Goal: Task Accomplishment & Management: Use online tool/utility

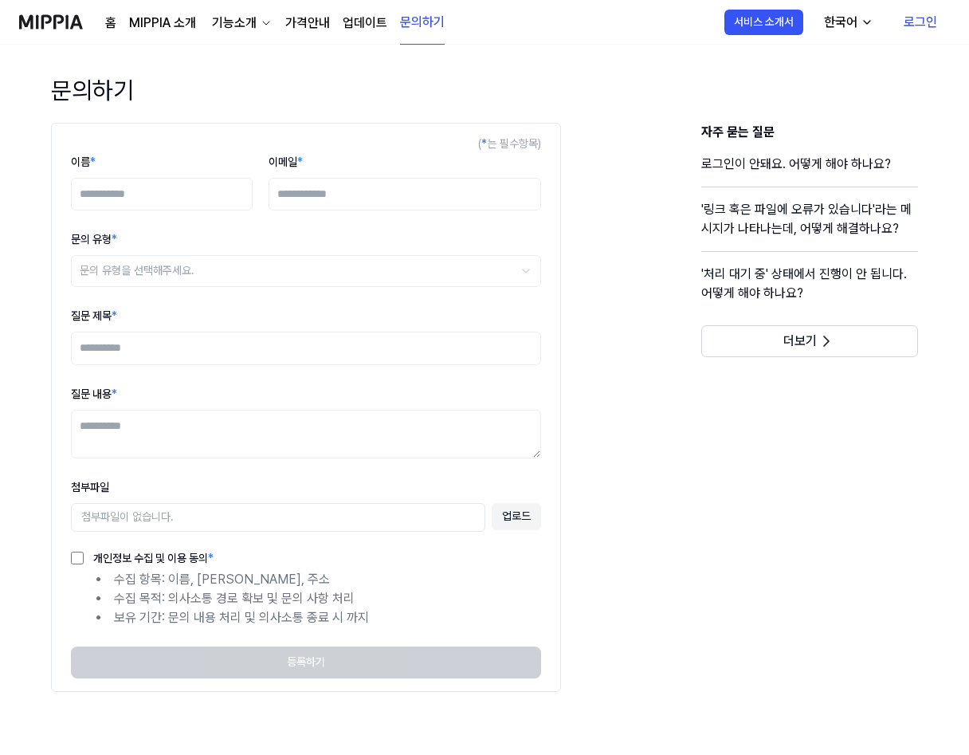
click at [158, 18] on link "MIPPIA 소개" at bounding box center [162, 23] width 67 height 19
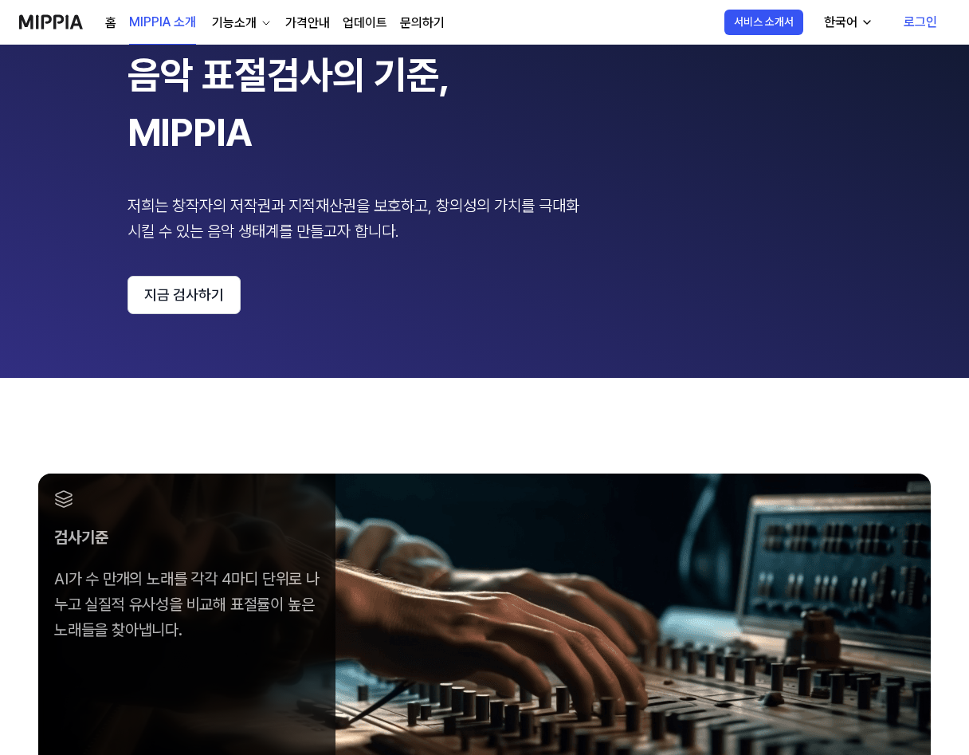
scroll to position [239, 0]
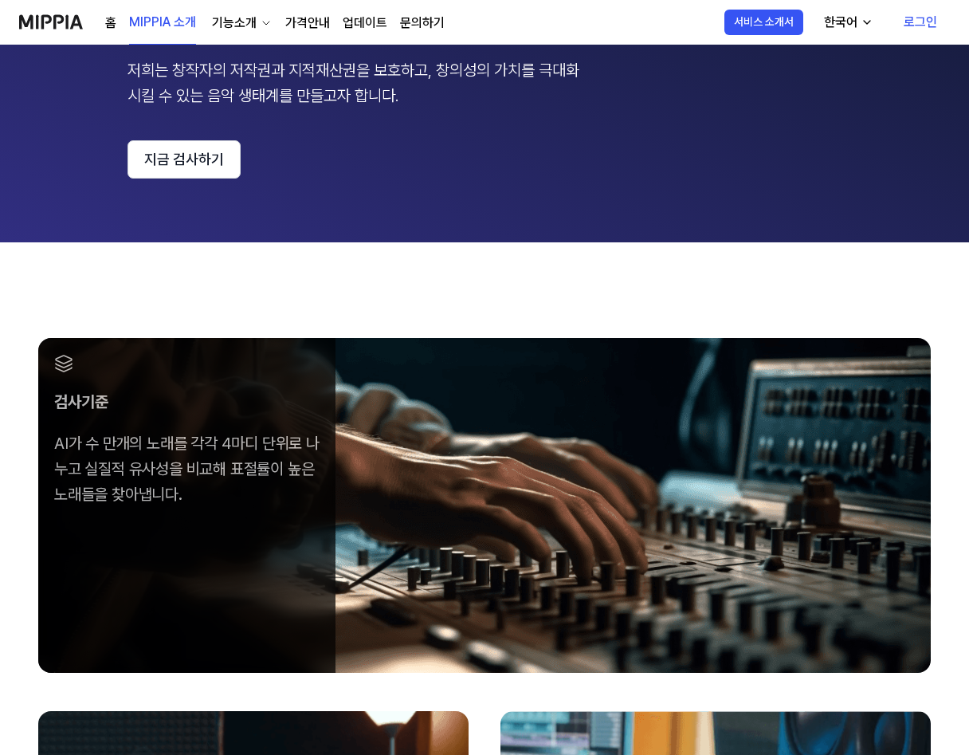
click at [37, 18] on img at bounding box center [51, 22] width 64 height 44
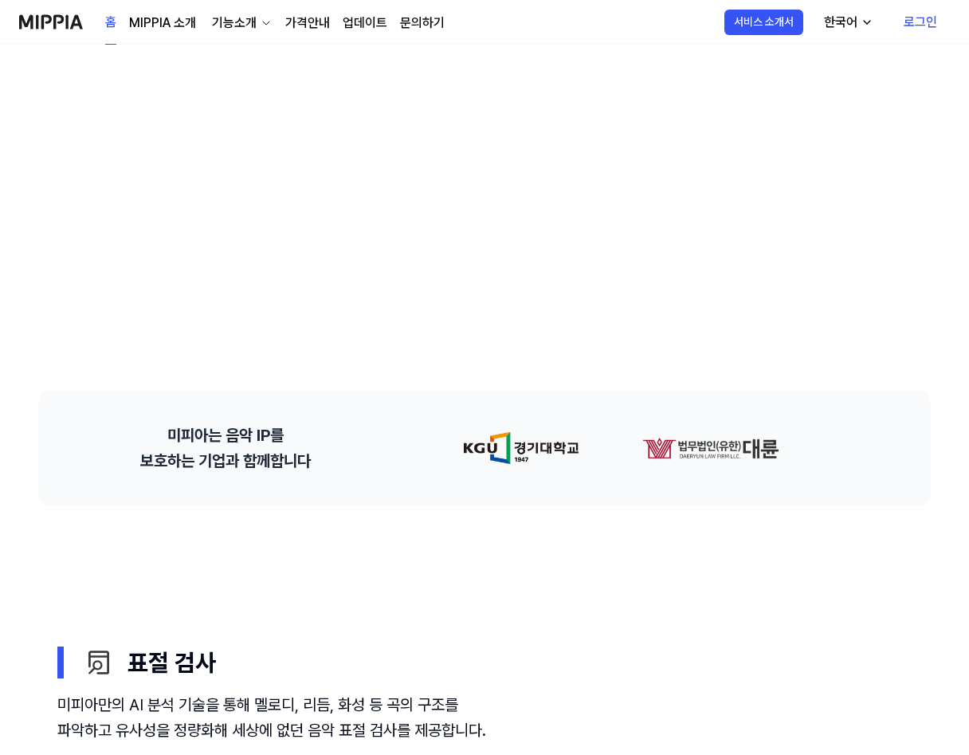
scroll to position [159, 0]
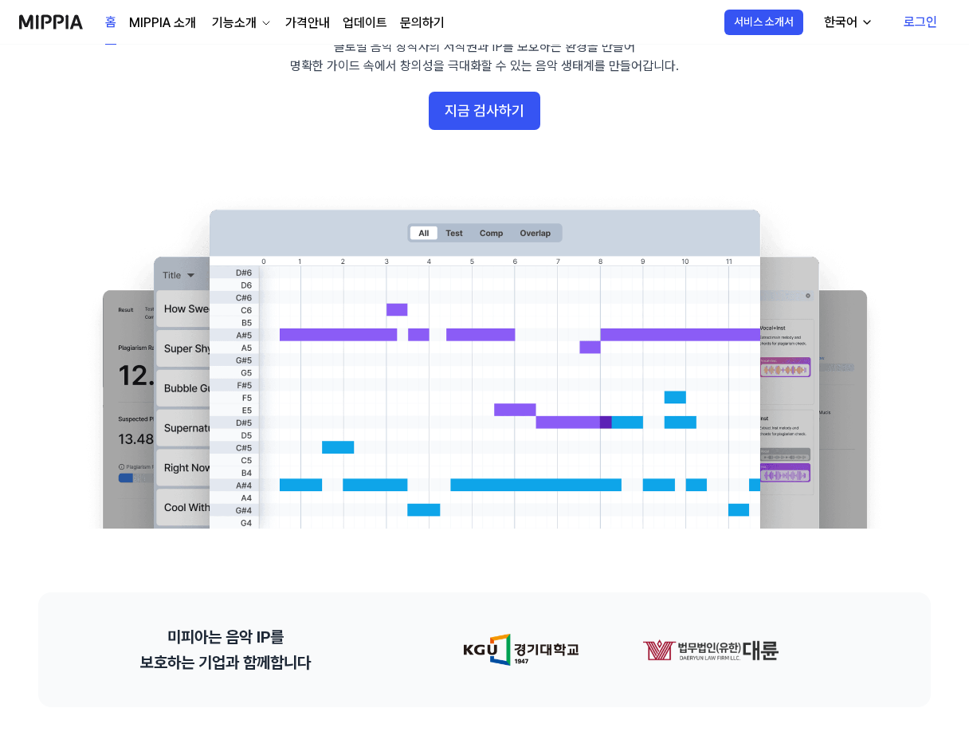
click at [157, 22] on link "MIPPIA 소개" at bounding box center [162, 23] width 67 height 19
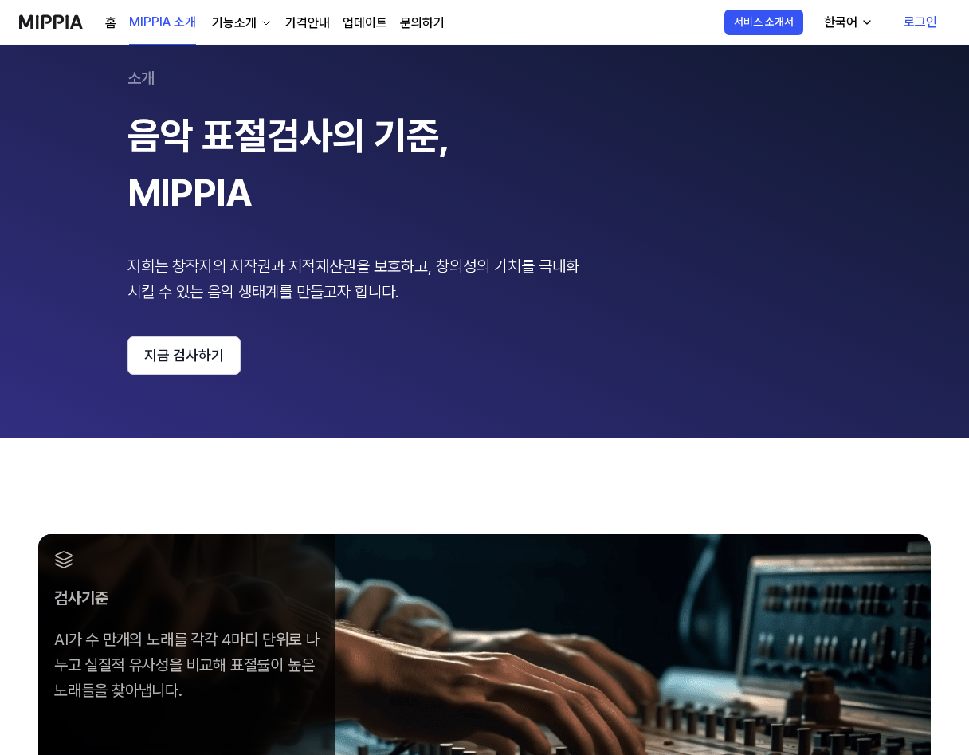
scroll to position [80, 0]
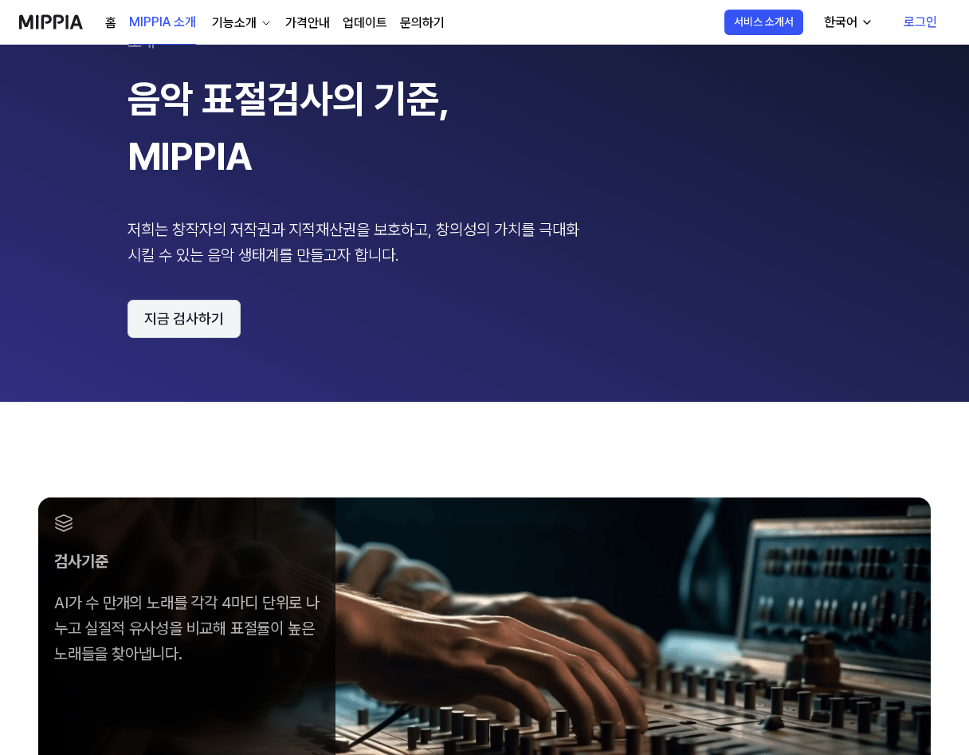
click at [197, 312] on button "지금 검사하기" at bounding box center [183, 319] width 113 height 38
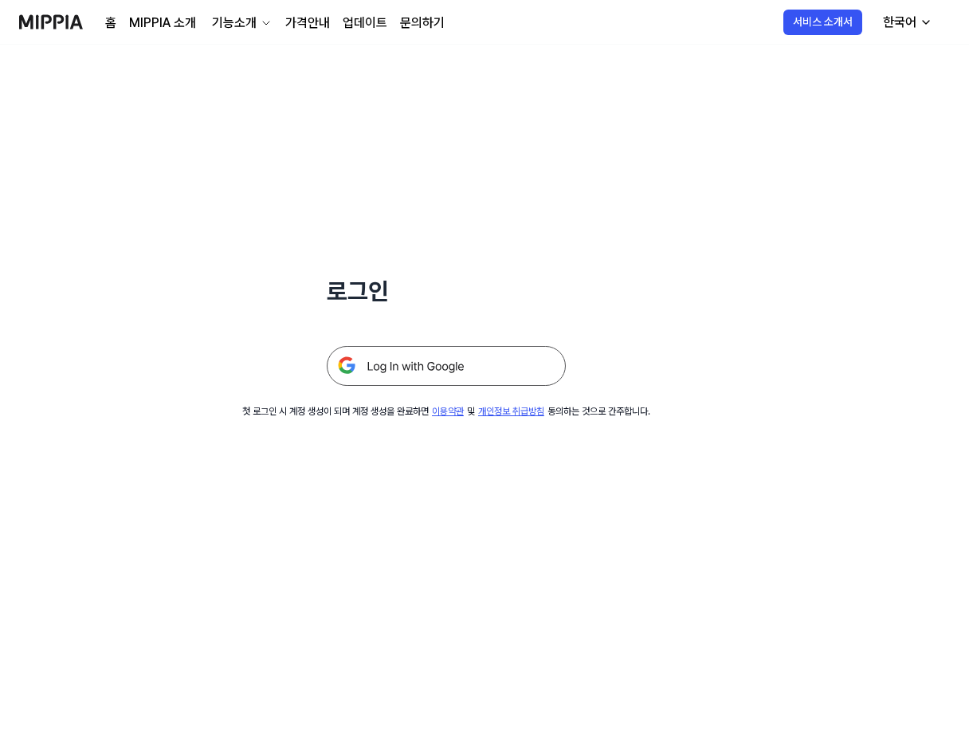
click at [449, 362] on img at bounding box center [446, 366] width 239 height 40
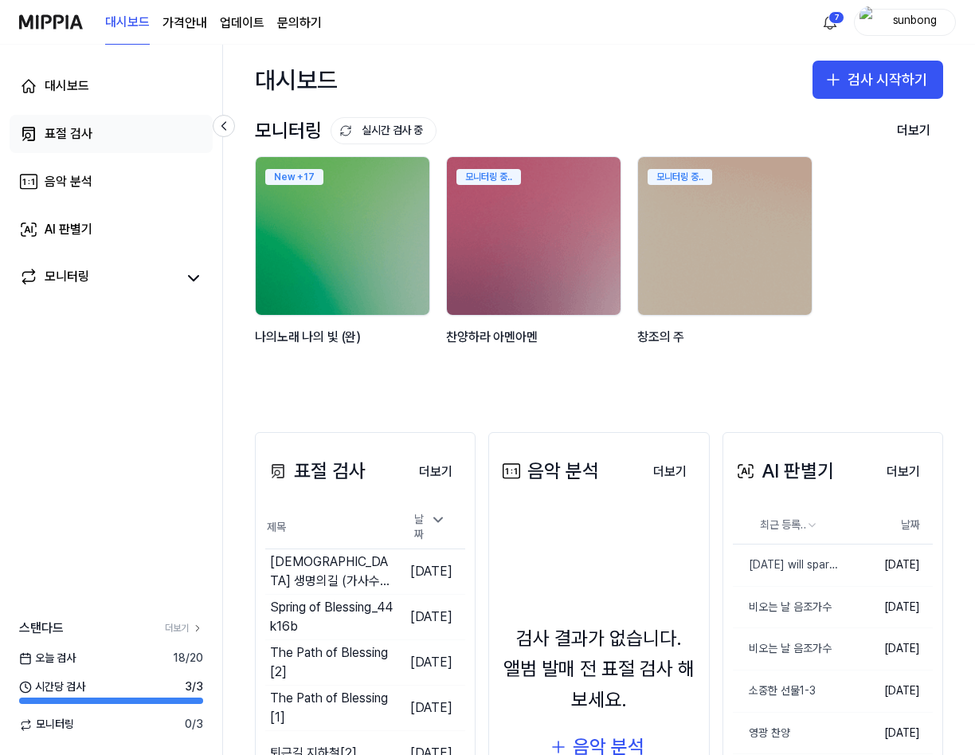
click at [79, 131] on div "표절 검사" at bounding box center [69, 133] width 48 height 19
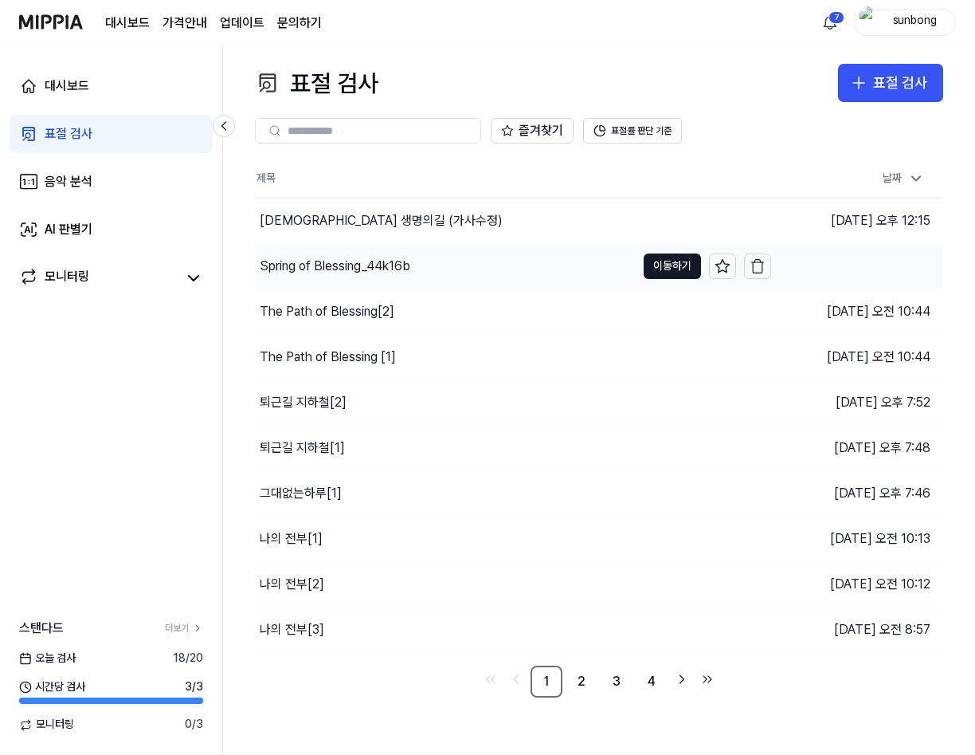
click at [356, 270] on div "Spring of Blessing_44k16b" at bounding box center [335, 266] width 151 height 19
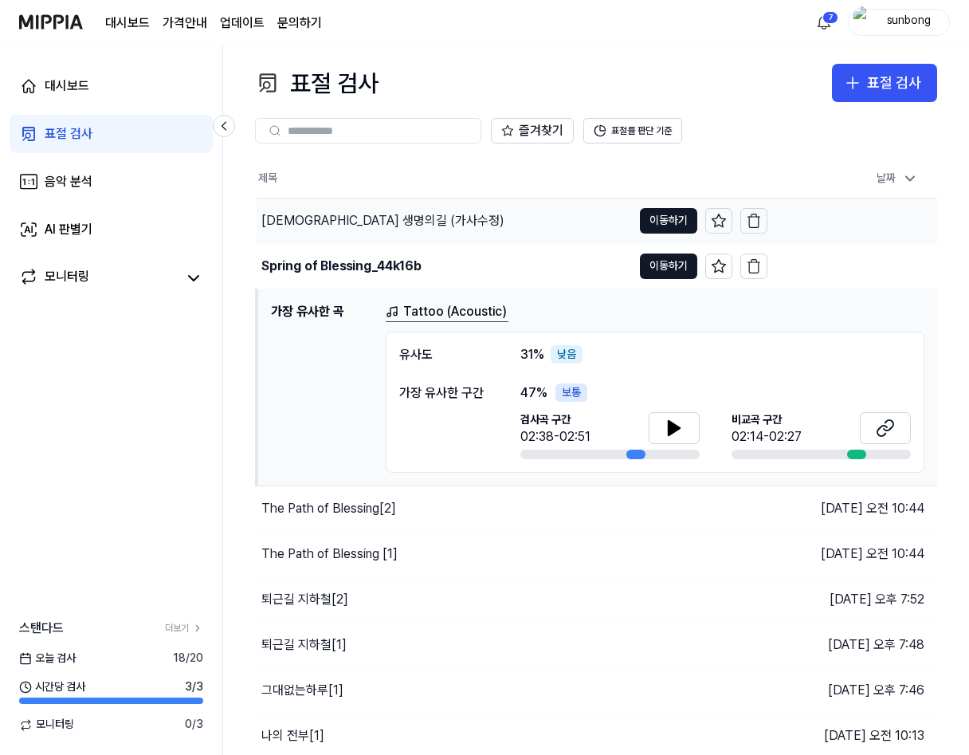
click at [346, 218] on div "[DEMOGRAPHIC_DATA] 생명의길 (가사수정)" at bounding box center [382, 220] width 243 height 19
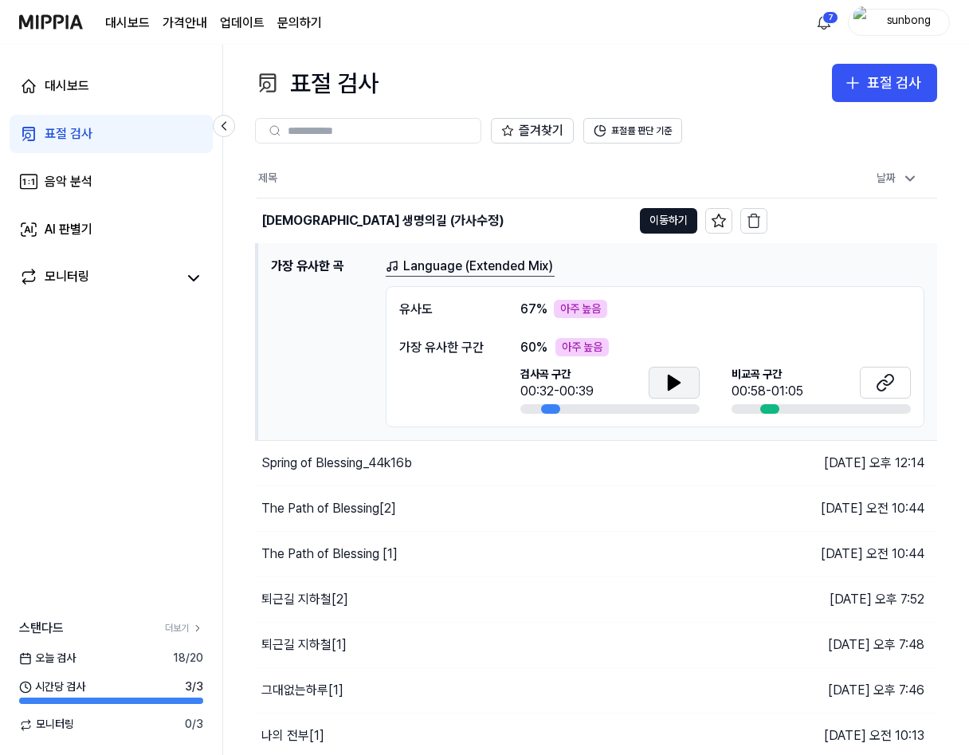
click at [681, 377] on icon at bounding box center [674, 382] width 19 height 19
click at [670, 384] on icon at bounding box center [670, 381] width 3 height 13
click at [661, 374] on button at bounding box center [674, 383] width 51 height 32
click at [671, 383] on icon at bounding box center [674, 382] width 11 height 14
click at [671, 383] on icon at bounding box center [670, 381] width 3 height 13
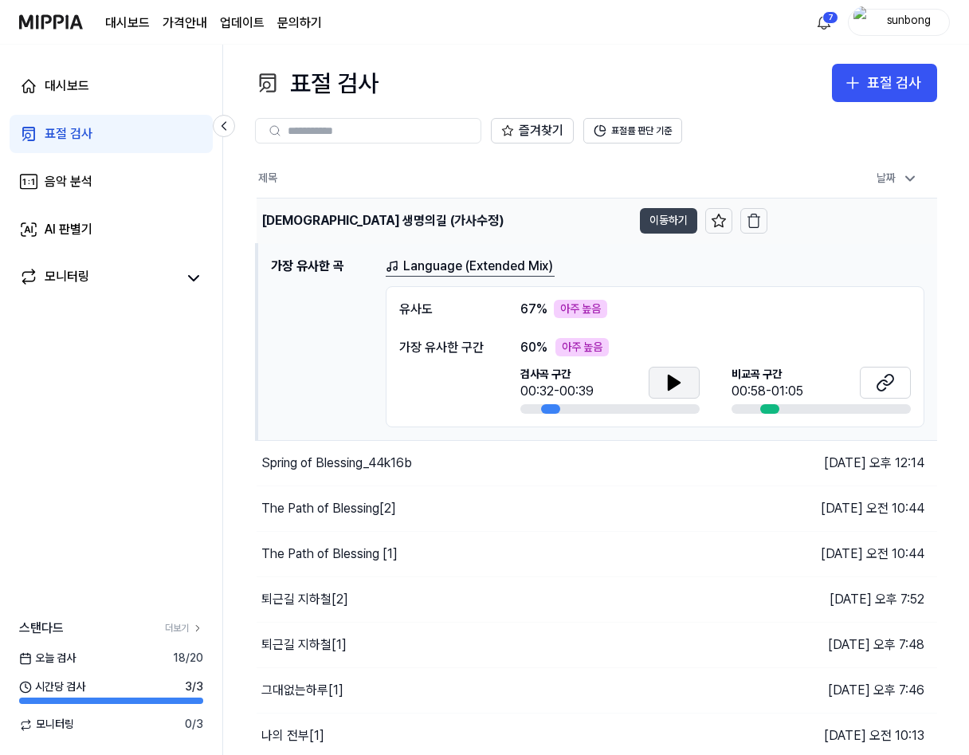
click at [673, 214] on button "이동하기" at bounding box center [668, 220] width 57 height 25
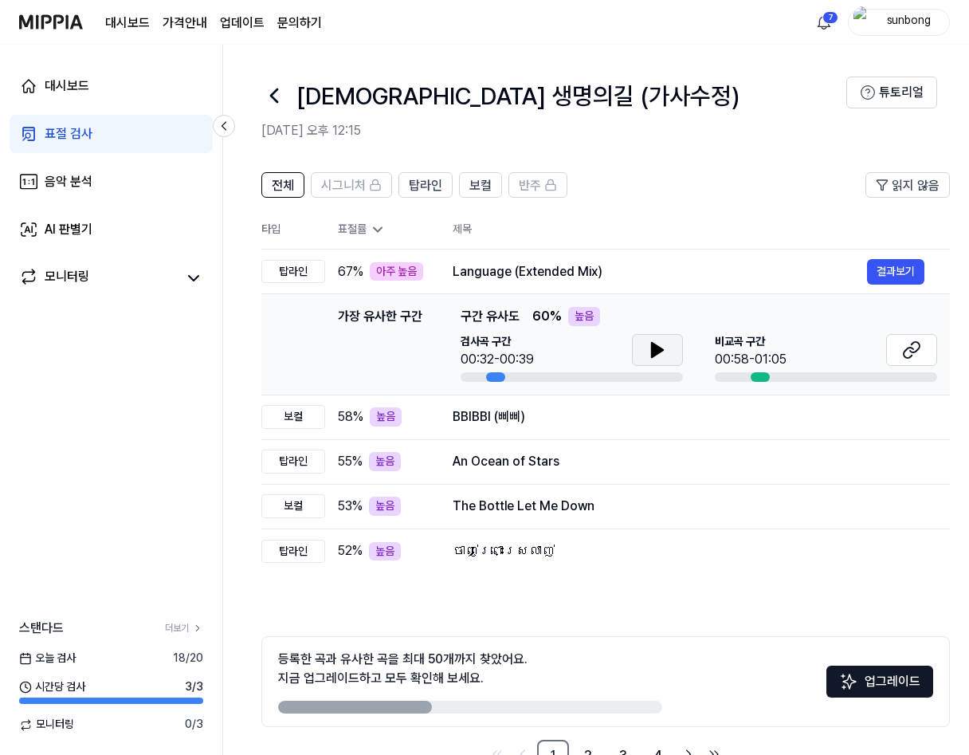
click at [658, 354] on icon at bounding box center [657, 349] width 19 height 19
click at [501, 422] on div "BBIBBI (삐삐)" at bounding box center [660, 416] width 414 height 19
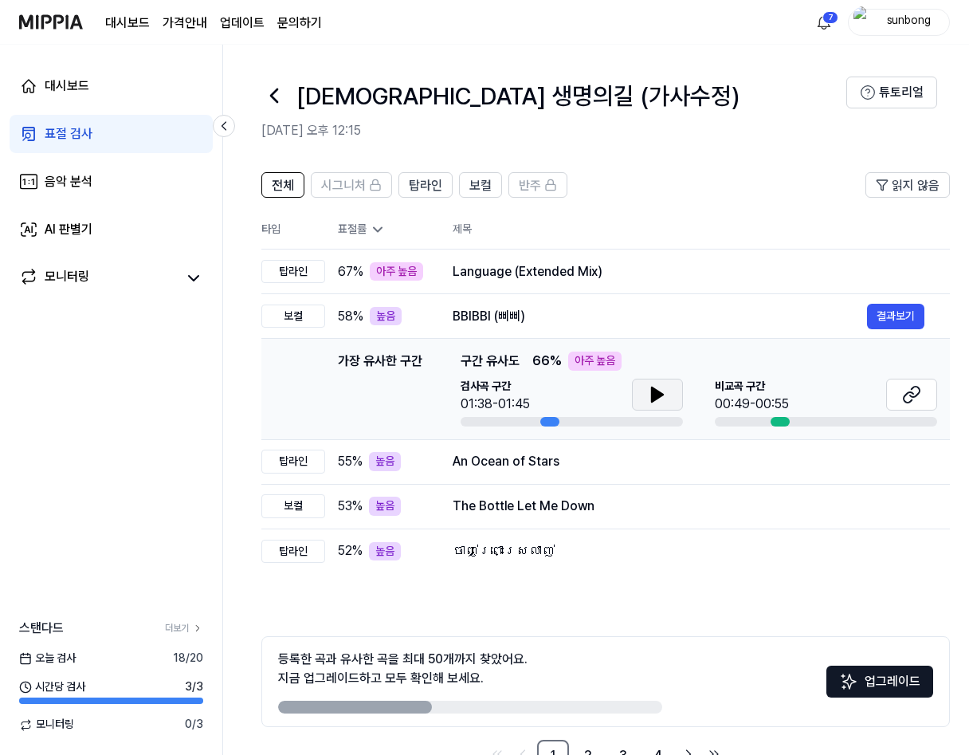
click at [657, 393] on icon at bounding box center [657, 394] width 11 height 14
click at [653, 390] on icon at bounding box center [654, 394] width 3 height 13
click at [911, 391] on icon at bounding box center [911, 394] width 19 height 19
click at [522, 460] on div "An Ocean of Stars" at bounding box center [660, 461] width 414 height 19
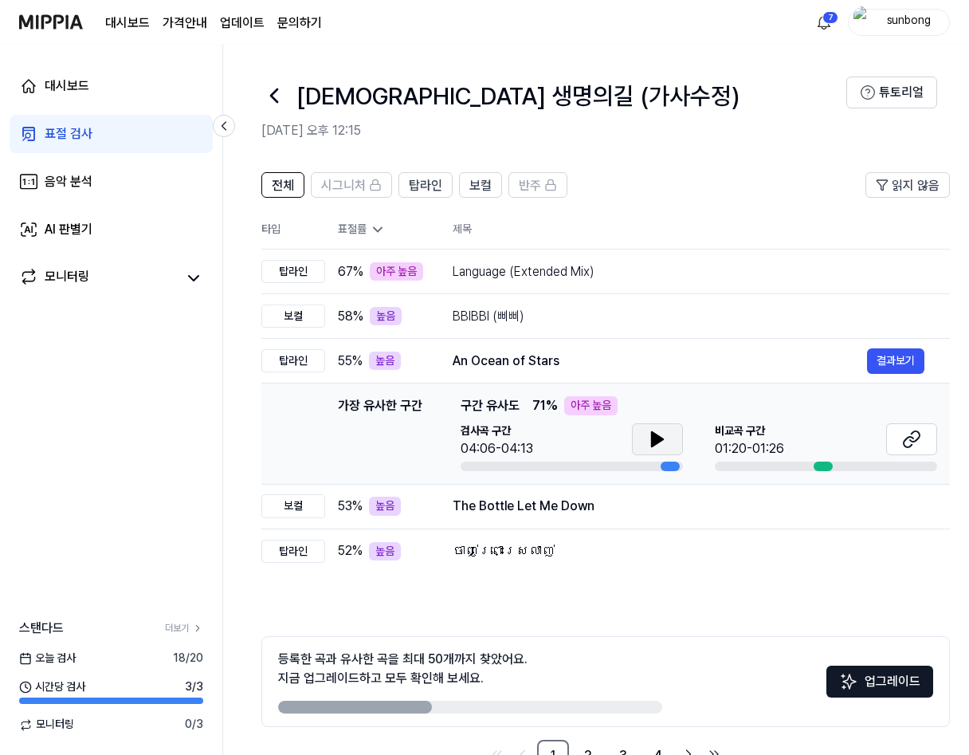
click at [653, 442] on icon at bounding box center [657, 439] width 11 height 14
click at [654, 436] on icon at bounding box center [654, 439] width 3 height 13
click at [917, 439] on icon at bounding box center [915, 436] width 10 height 10
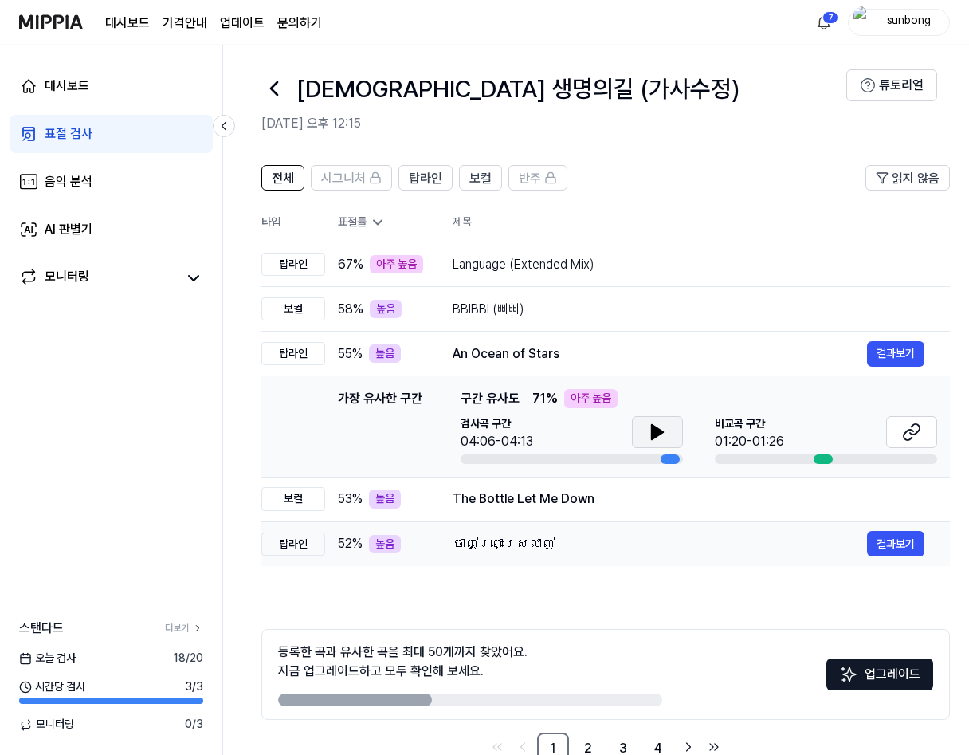
scroll to position [49, 0]
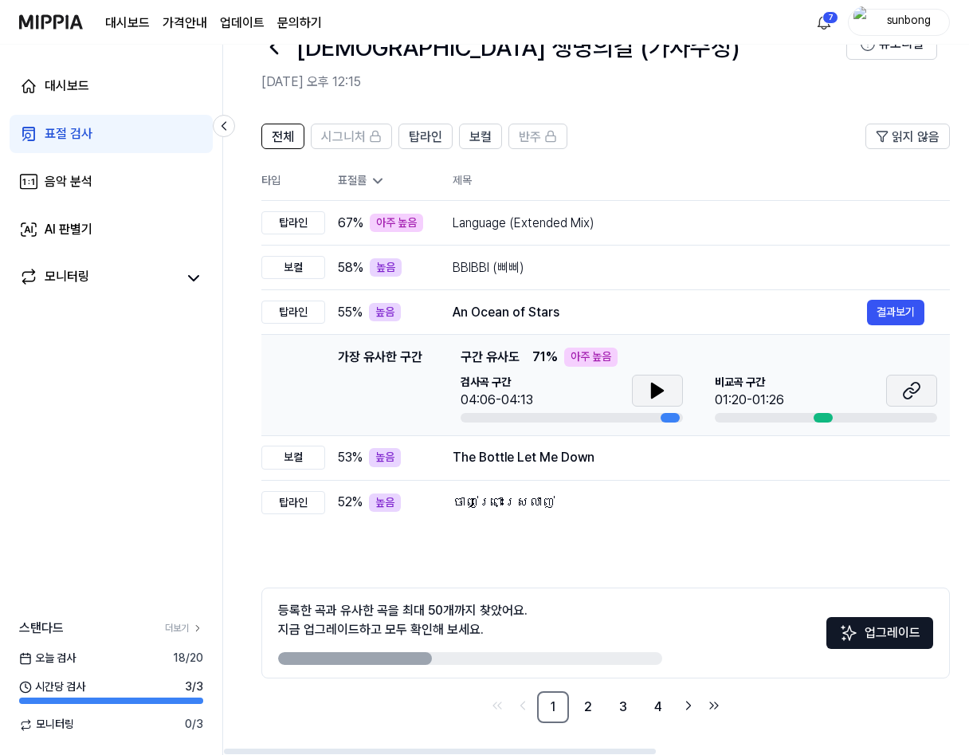
click at [912, 389] on icon at bounding box center [909, 393] width 10 height 10
click at [666, 387] on icon at bounding box center [657, 390] width 19 height 19
click at [642, 387] on button at bounding box center [657, 391] width 51 height 32
click at [649, 382] on icon at bounding box center [657, 390] width 19 height 19
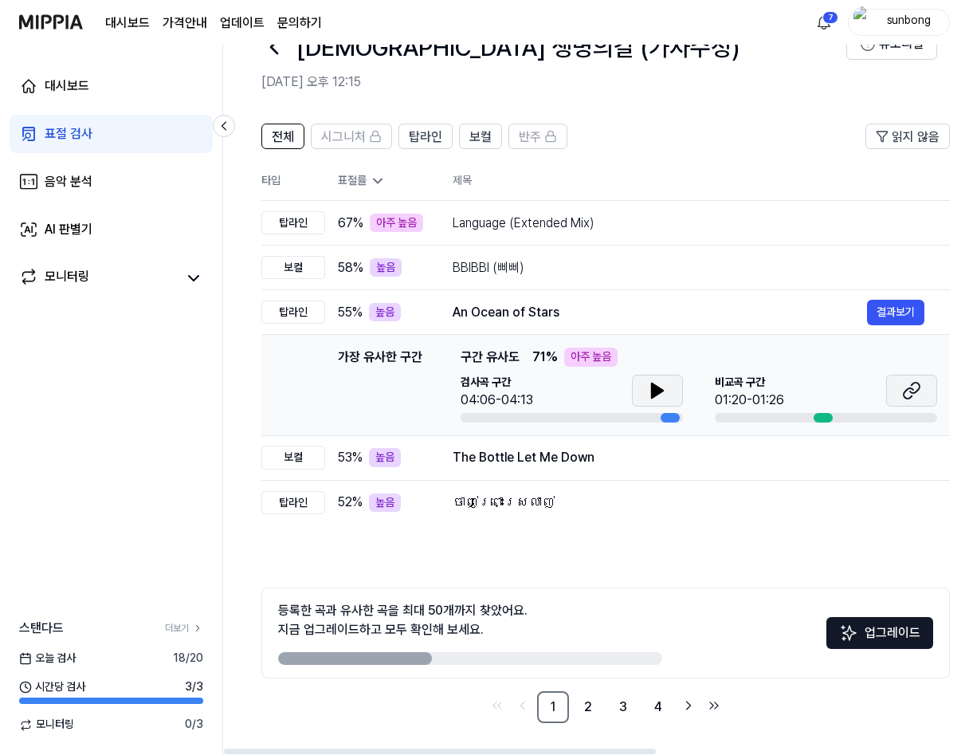
click at [903, 389] on icon at bounding box center [911, 390] width 19 height 19
click at [900, 384] on button at bounding box center [911, 391] width 51 height 32
click at [388, 459] on div "높음" at bounding box center [385, 457] width 32 height 19
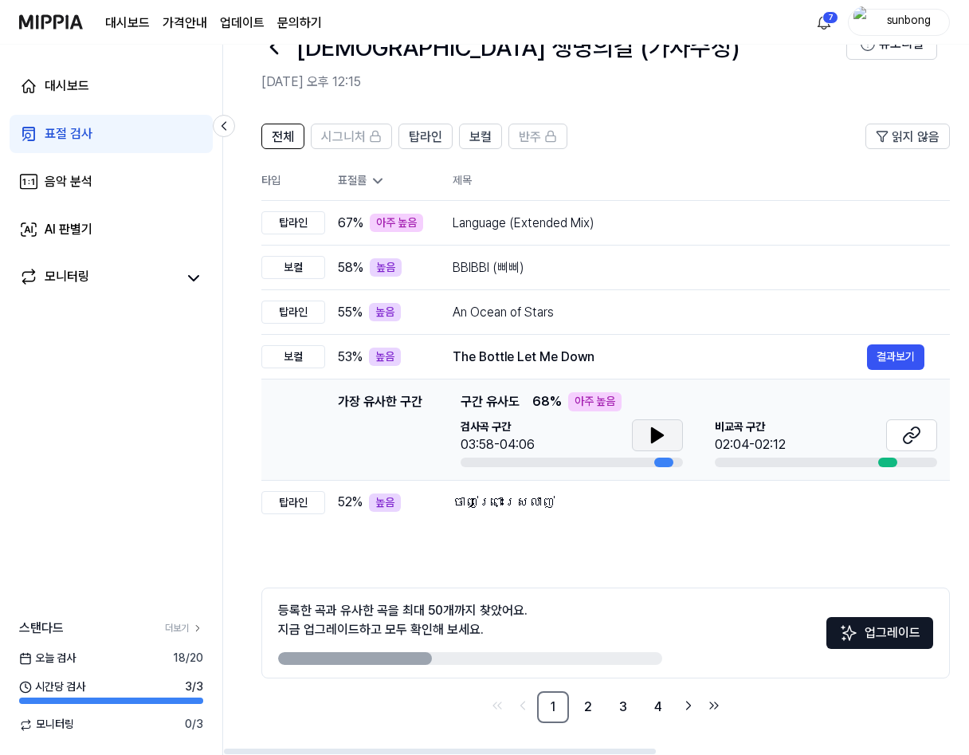
click at [653, 437] on icon at bounding box center [657, 435] width 11 height 14
click at [657, 430] on icon at bounding box center [657, 435] width 19 height 19
click at [810, 433] on div "[GEOGRAPHIC_DATA] 구간 02:04-02:12" at bounding box center [826, 436] width 222 height 35
click at [779, 437] on div "02:04-02:12" at bounding box center [750, 444] width 71 height 19
click at [915, 437] on icon at bounding box center [915, 432] width 10 height 10
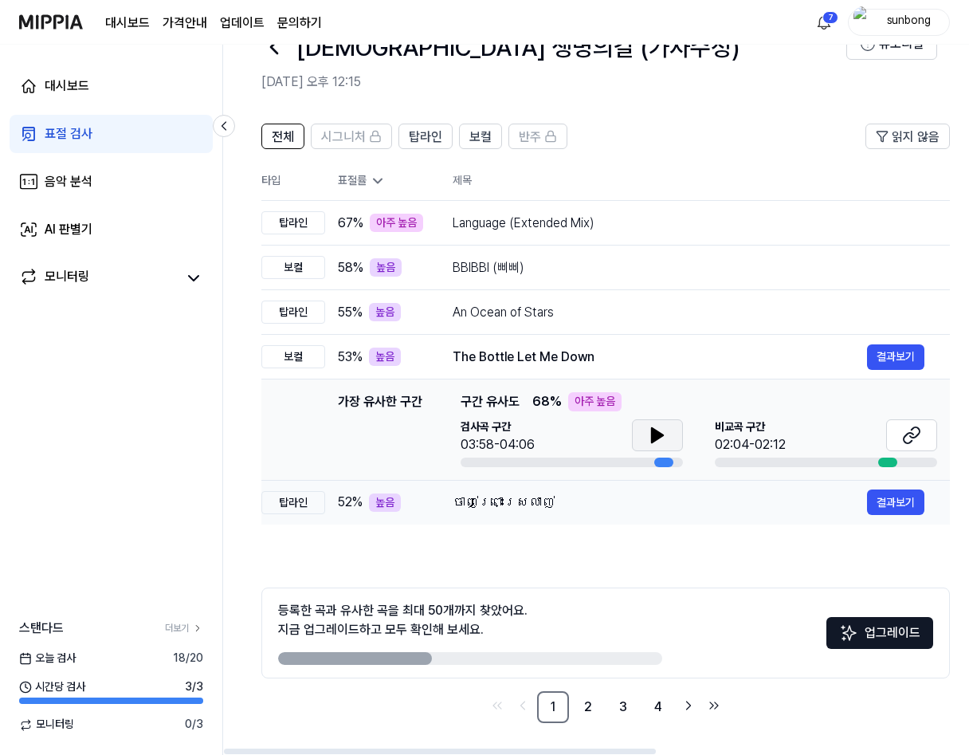
click at [491, 501] on div "ចាញ់ព្រោះស្រលាញ់" at bounding box center [660, 501] width 414 height 19
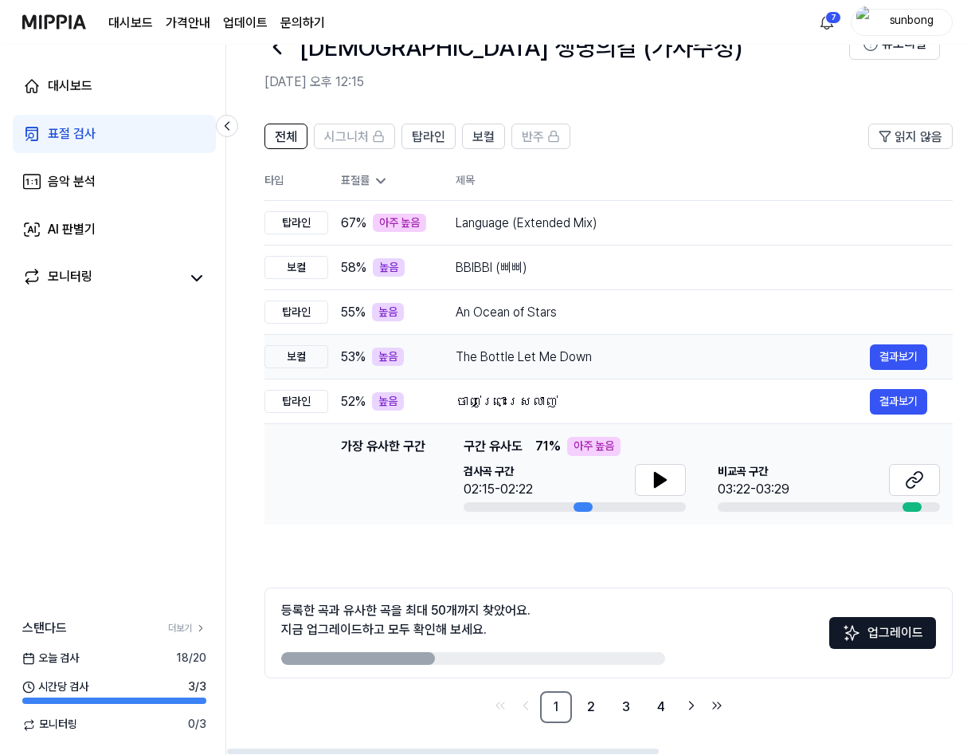
scroll to position [0, 0]
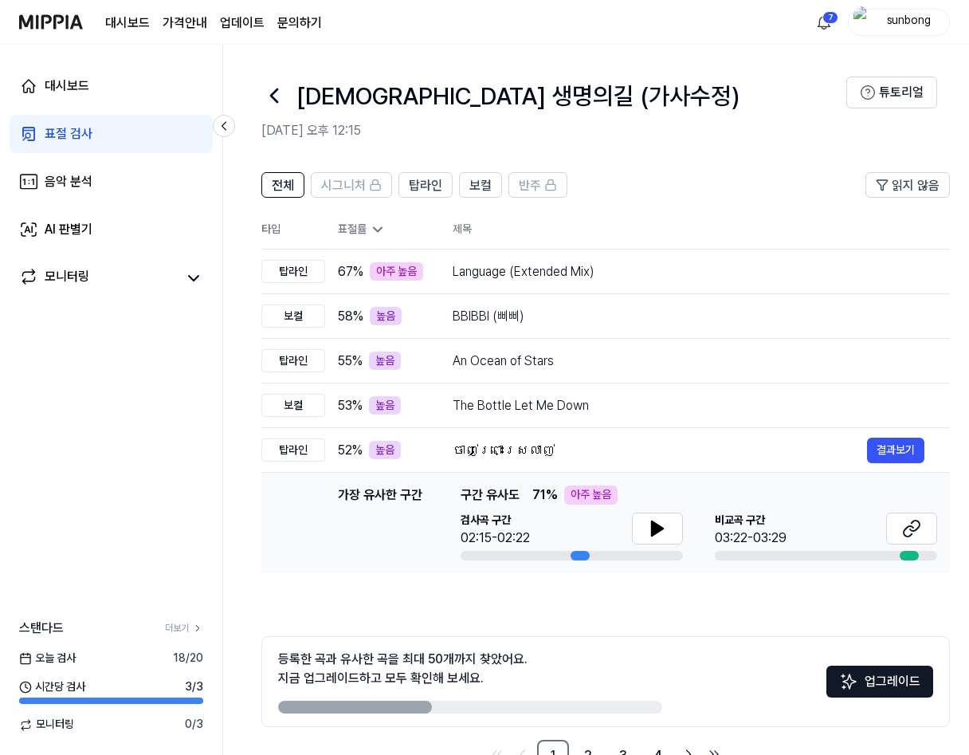
click at [87, 131] on div "표절 검사" at bounding box center [69, 133] width 48 height 19
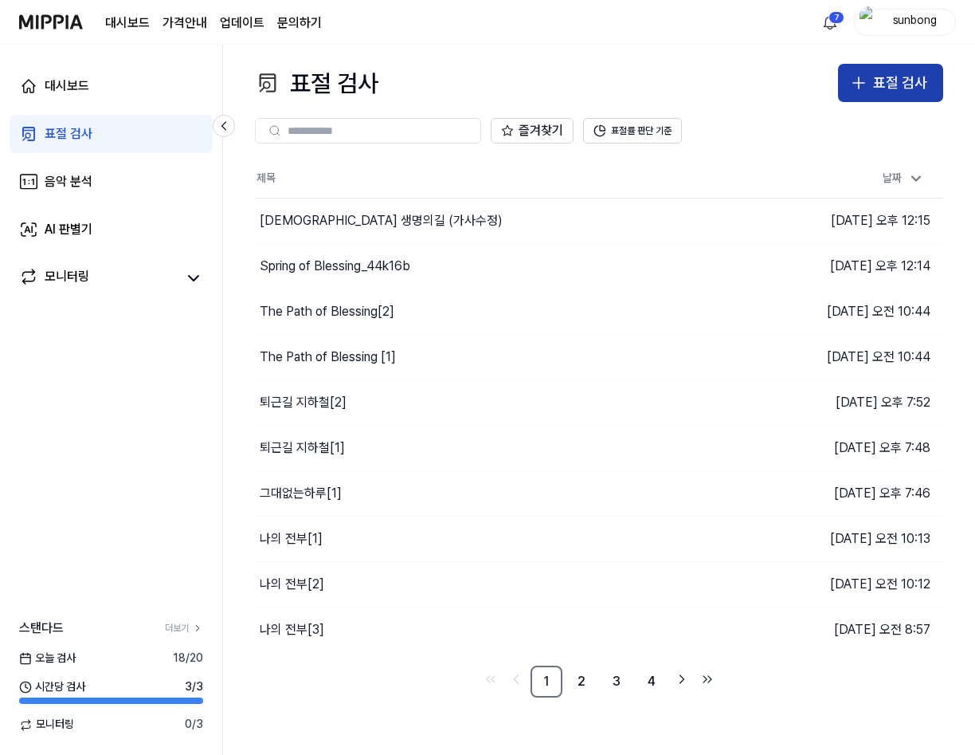
click at [905, 83] on div "표절 검사" at bounding box center [900, 83] width 54 height 23
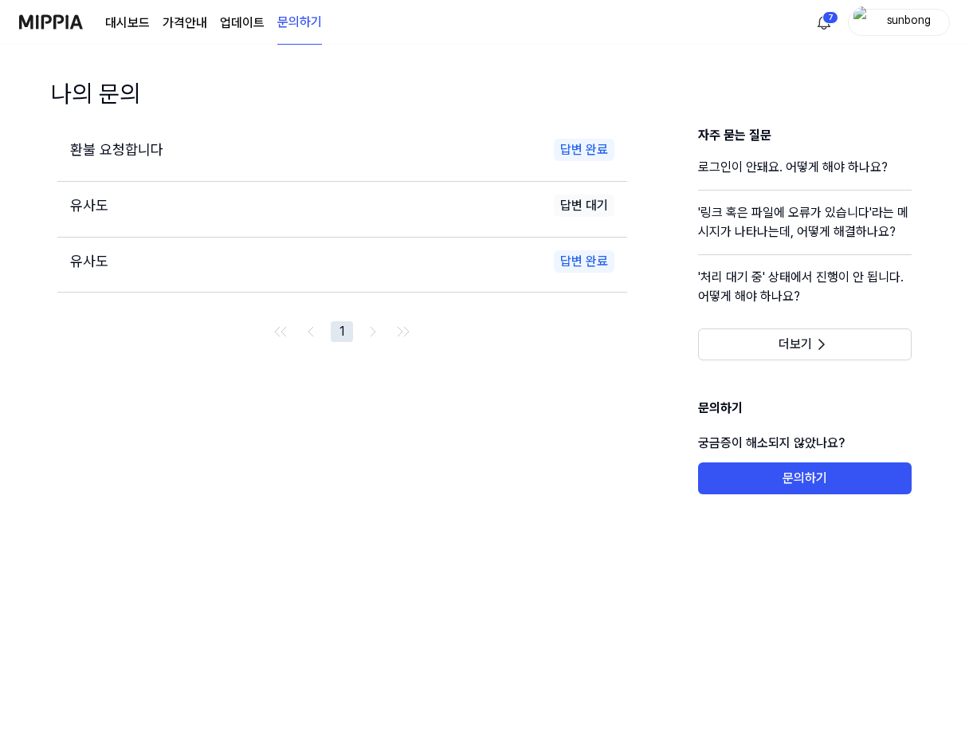
click at [135, 23] on link "대시보드" at bounding box center [127, 23] width 45 height 19
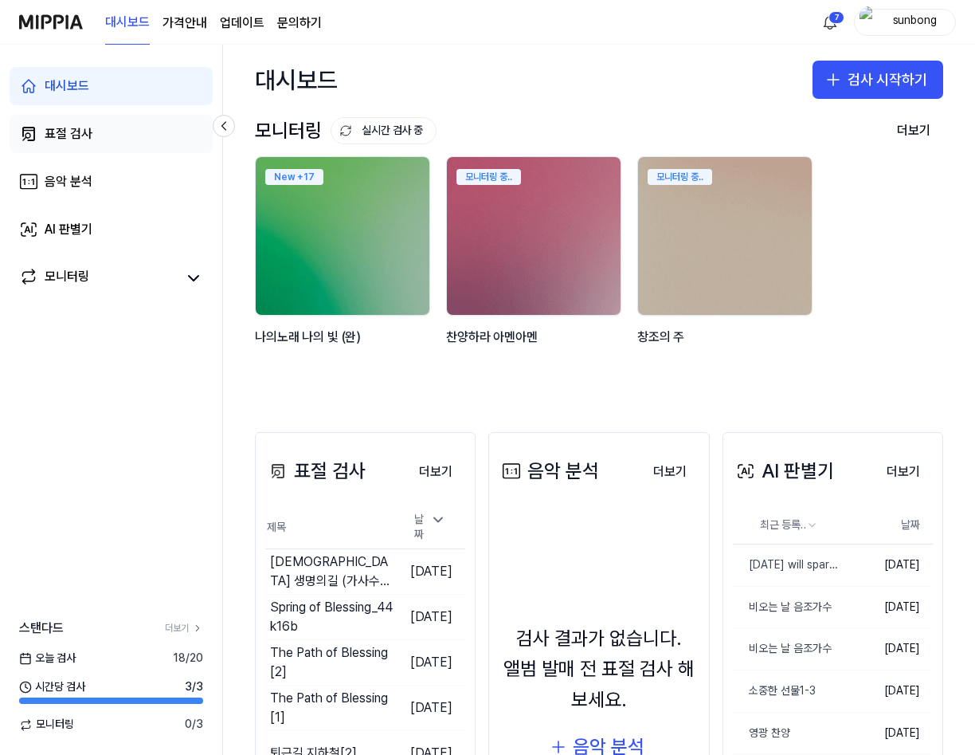
click at [61, 131] on div "표절 검사" at bounding box center [69, 133] width 48 height 19
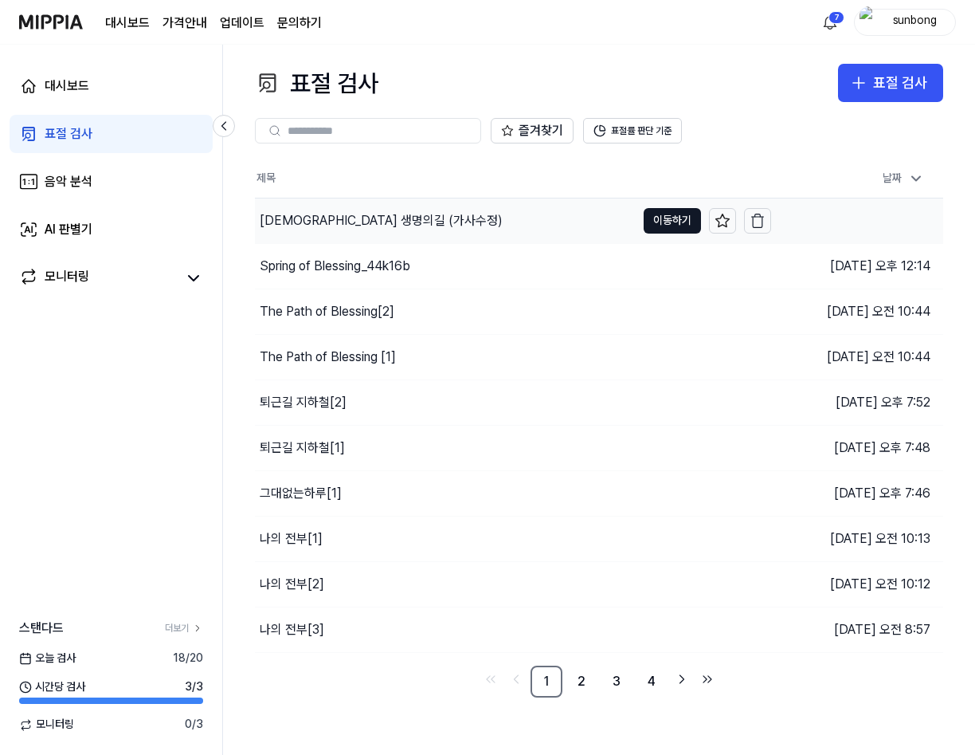
click at [343, 218] on div "예수 생명의길 (가사수정)" at bounding box center [381, 220] width 243 height 19
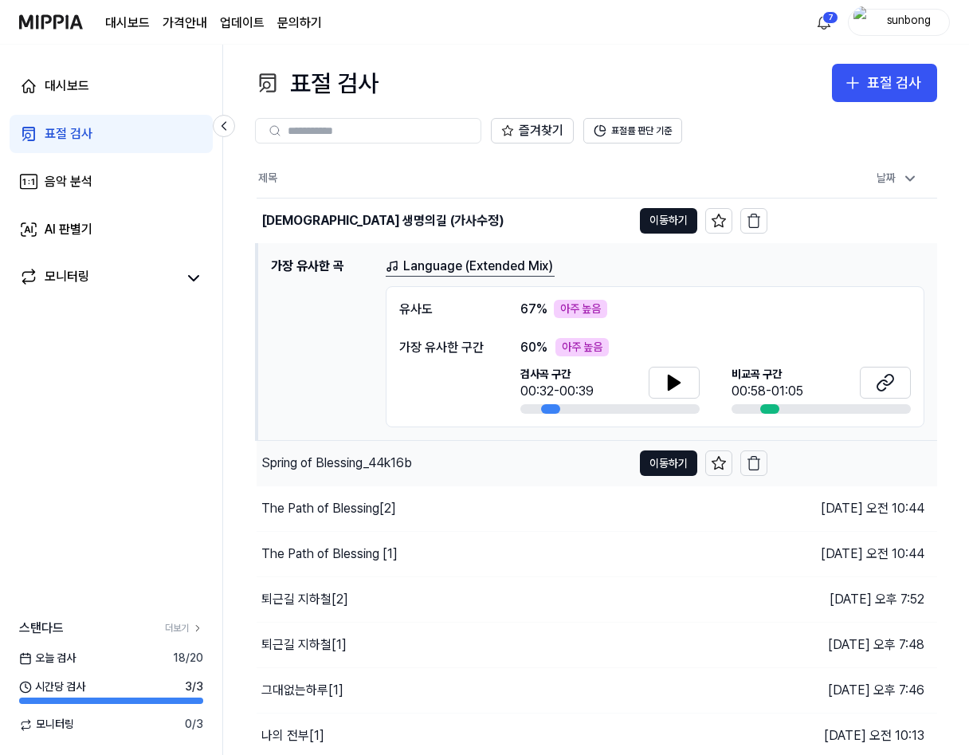
click at [347, 459] on div "Spring of Blessing_44k16b" at bounding box center [336, 462] width 151 height 19
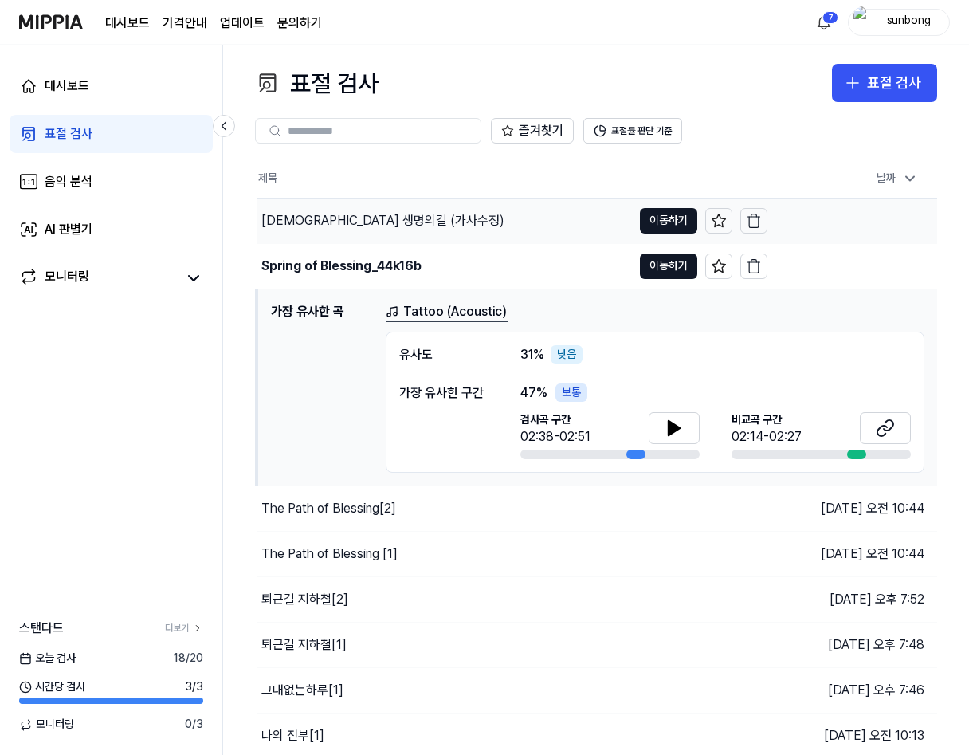
click at [332, 218] on div "[DEMOGRAPHIC_DATA] 생명의길 (가사수정)" at bounding box center [382, 220] width 243 height 19
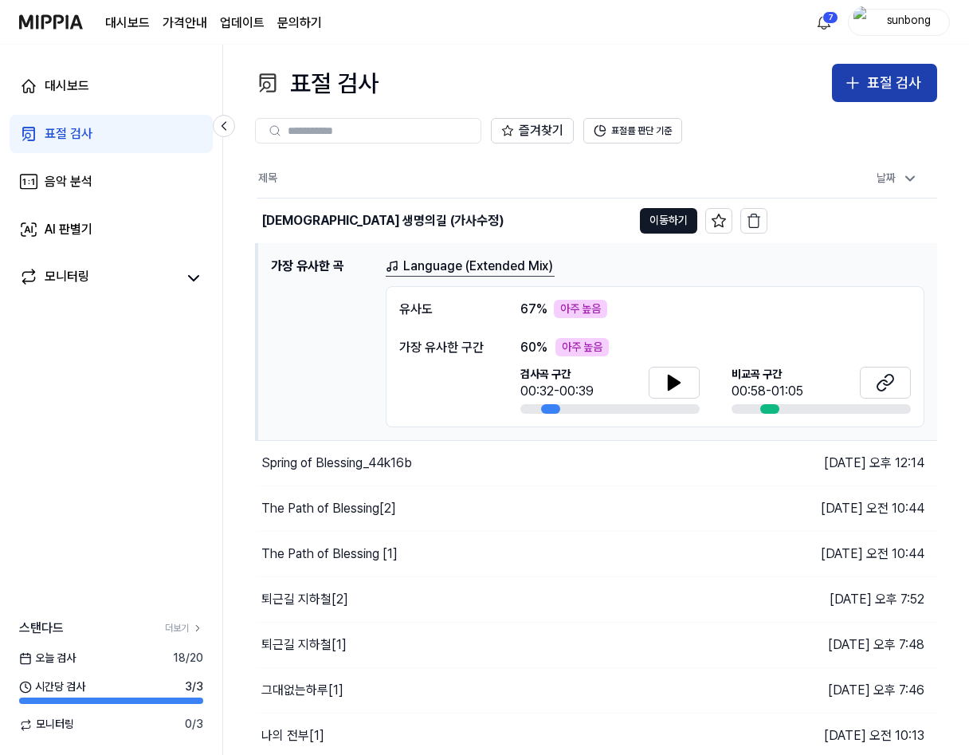
click at [904, 84] on div "표절 검사" at bounding box center [894, 83] width 54 height 23
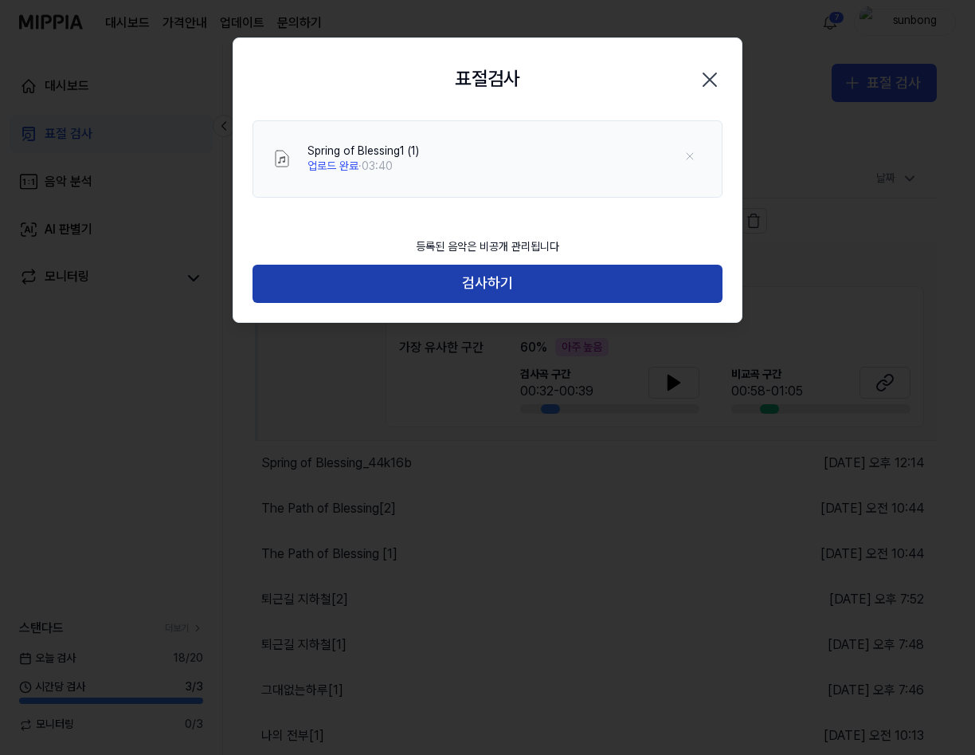
click at [495, 279] on button "검사하기" at bounding box center [488, 284] width 470 height 38
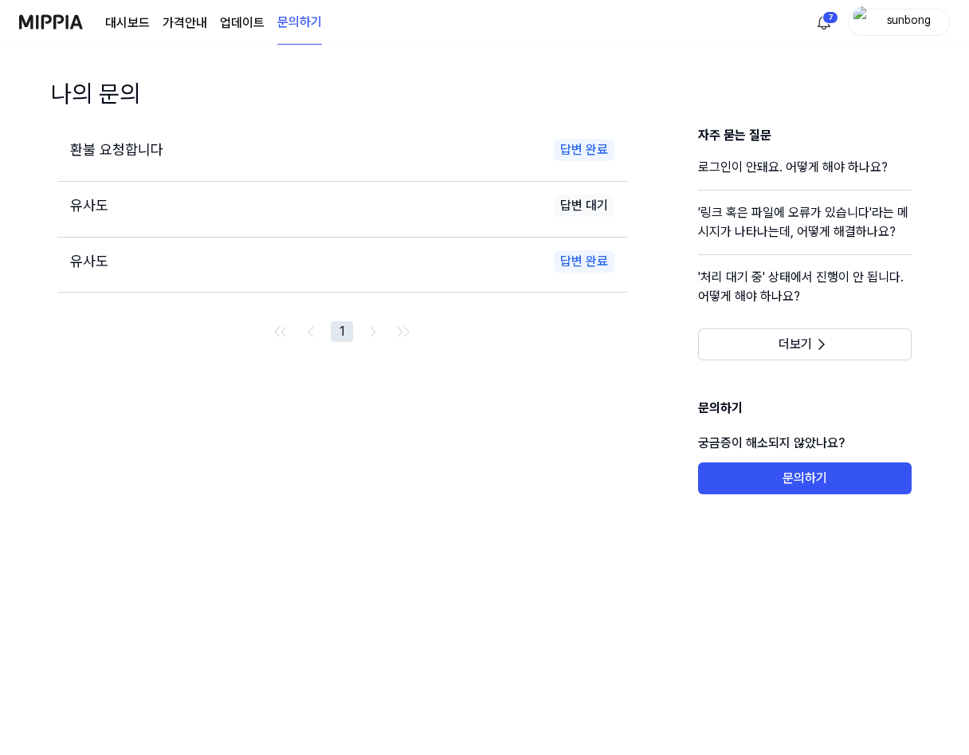
click at [124, 20] on link "대시보드" at bounding box center [127, 23] width 45 height 19
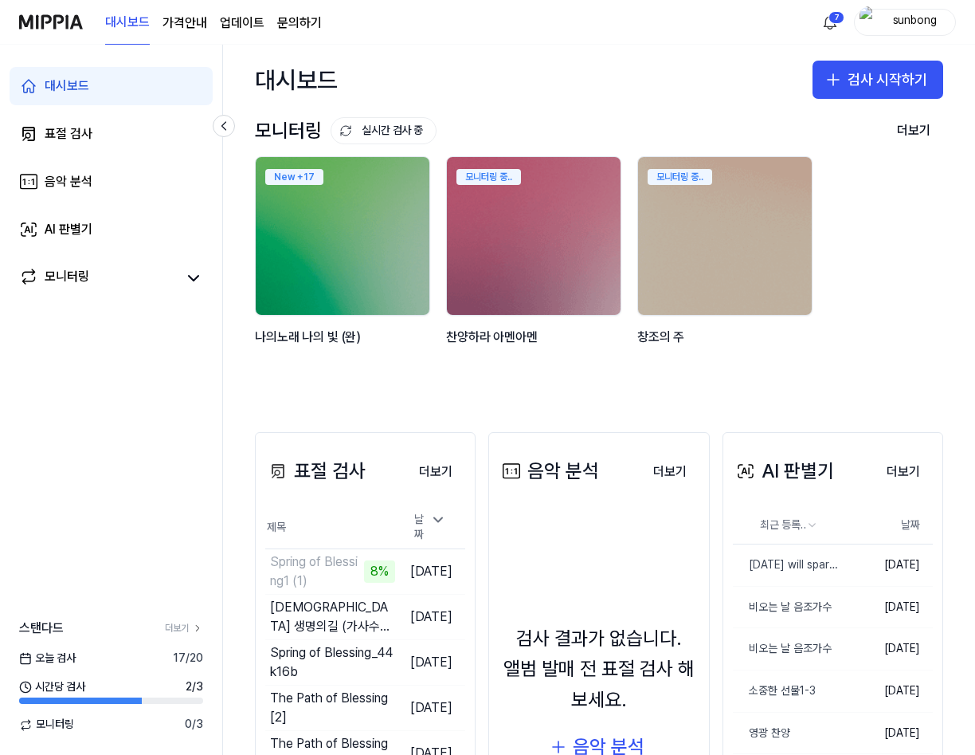
click at [50, 23] on img at bounding box center [51, 22] width 64 height 44
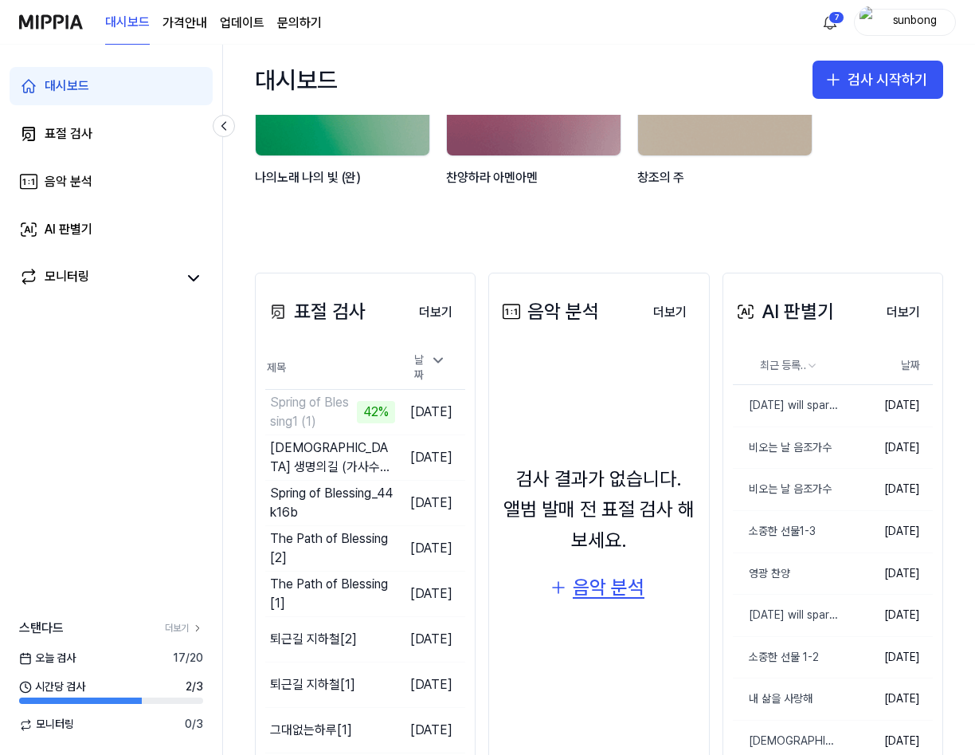
click at [607, 578] on div "음악 분석" at bounding box center [609, 587] width 72 height 30
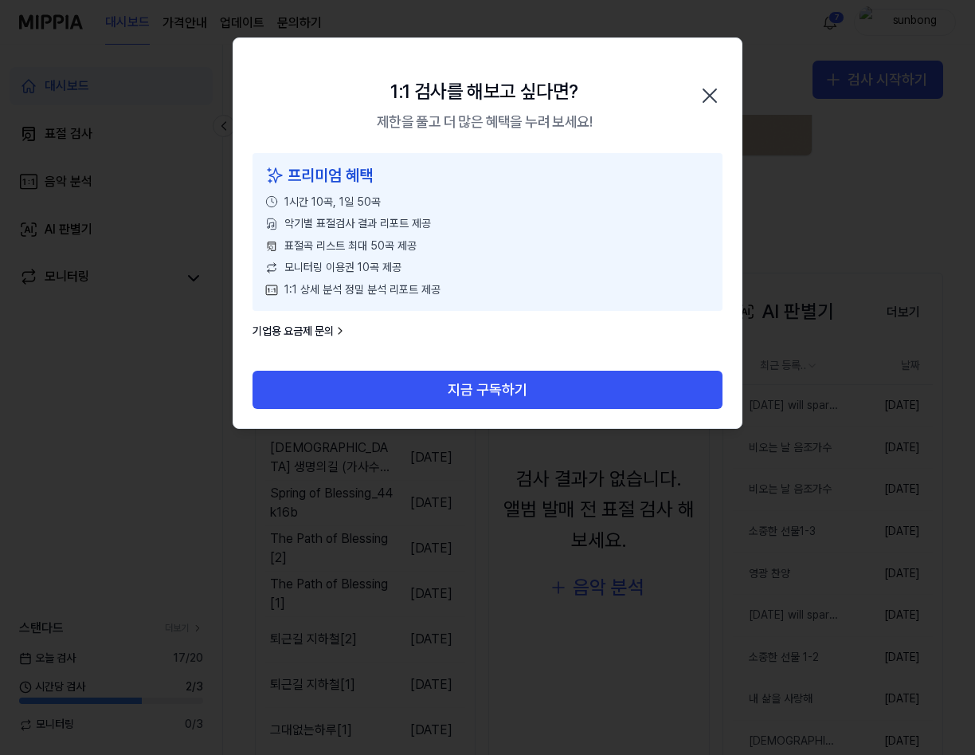
click at [708, 96] on icon "button" at bounding box center [710, 95] width 13 height 13
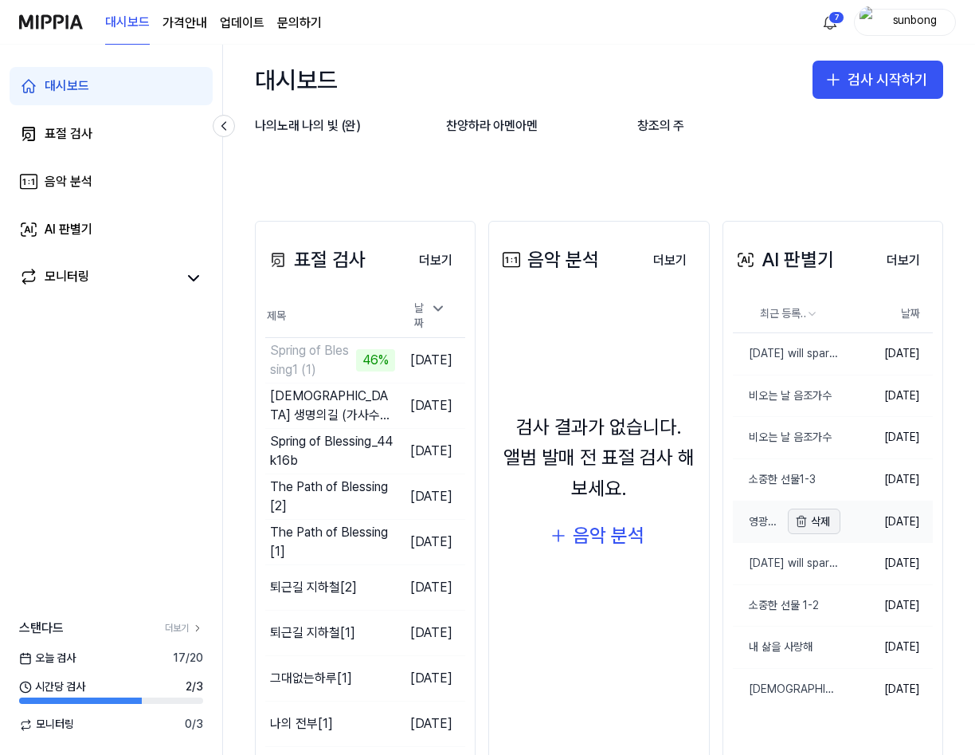
scroll to position [239, 0]
